Goal: Task Accomplishment & Management: Manage account settings

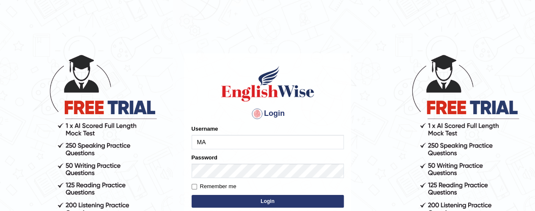
type input "M"
type input "[EMAIL_ADDRESS][DOMAIN_NAME]"
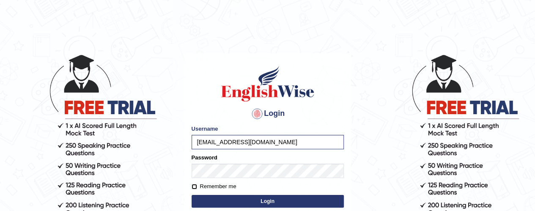
click at [193, 186] on input "Remember me" at bounding box center [193, 186] width 5 height 5
checkbox input "true"
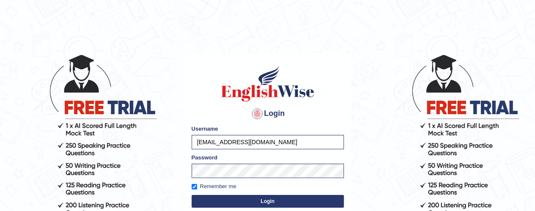
click at [264, 201] on button "Login" at bounding box center [267, 201] width 152 height 13
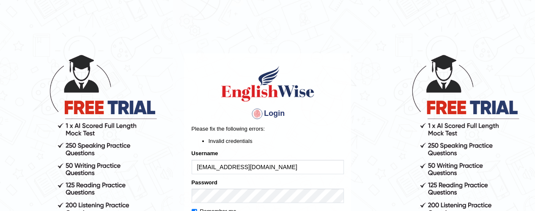
scroll to position [112, 0]
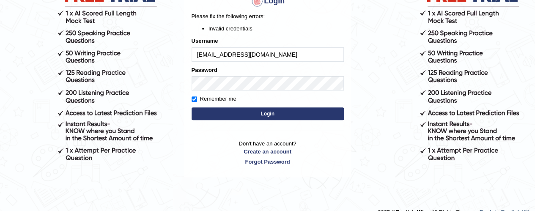
click at [270, 113] on button "Login" at bounding box center [267, 113] width 152 height 13
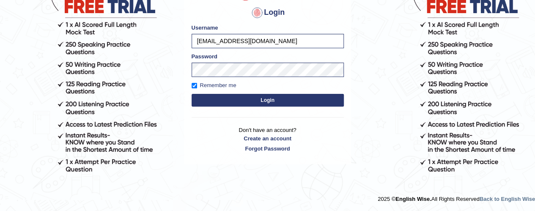
scroll to position [101, 0]
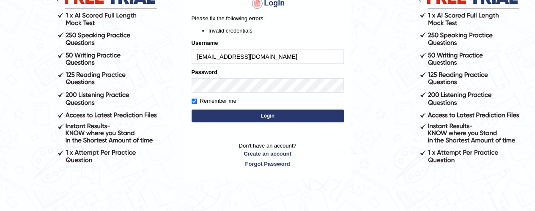
scroll to position [112, 0]
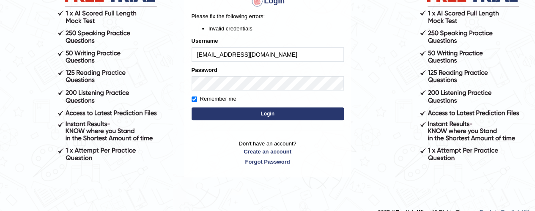
click at [270, 113] on button "Login" at bounding box center [267, 113] width 152 height 13
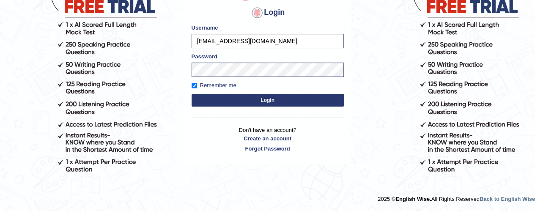
scroll to position [101, 0]
